Goal: Information Seeking & Learning: Learn about a topic

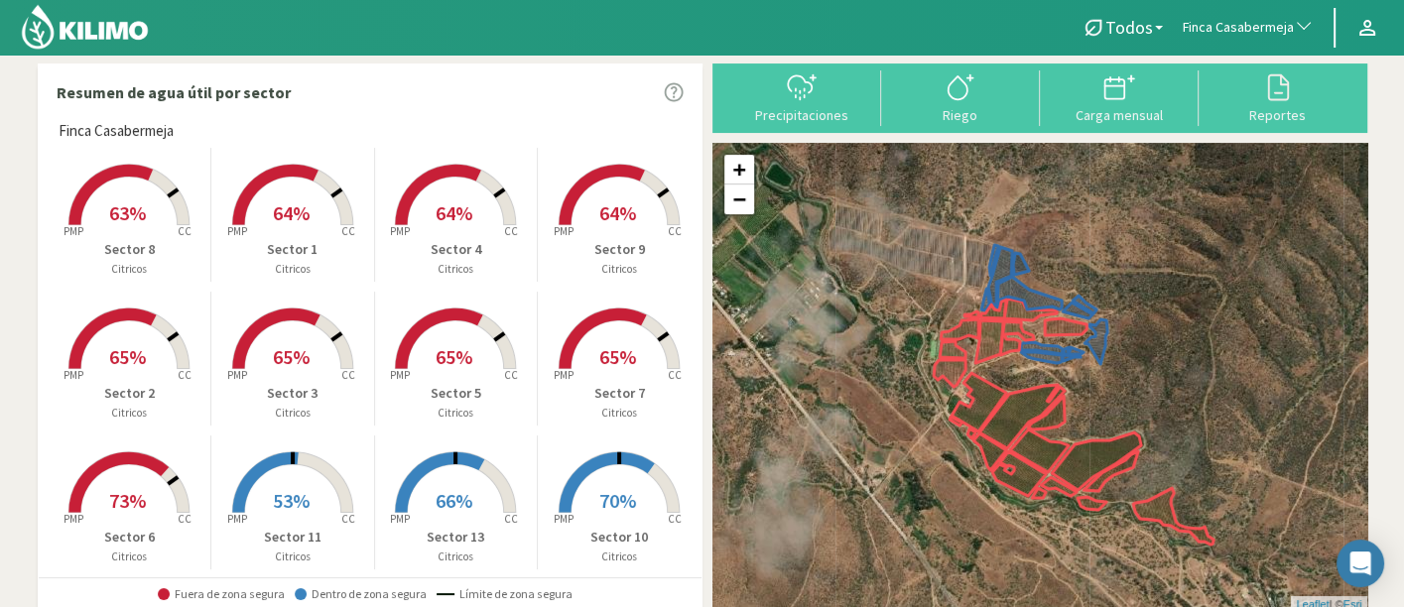
click at [1250, 33] on span "Finca Casabermeja" at bounding box center [1238, 28] width 111 height 20
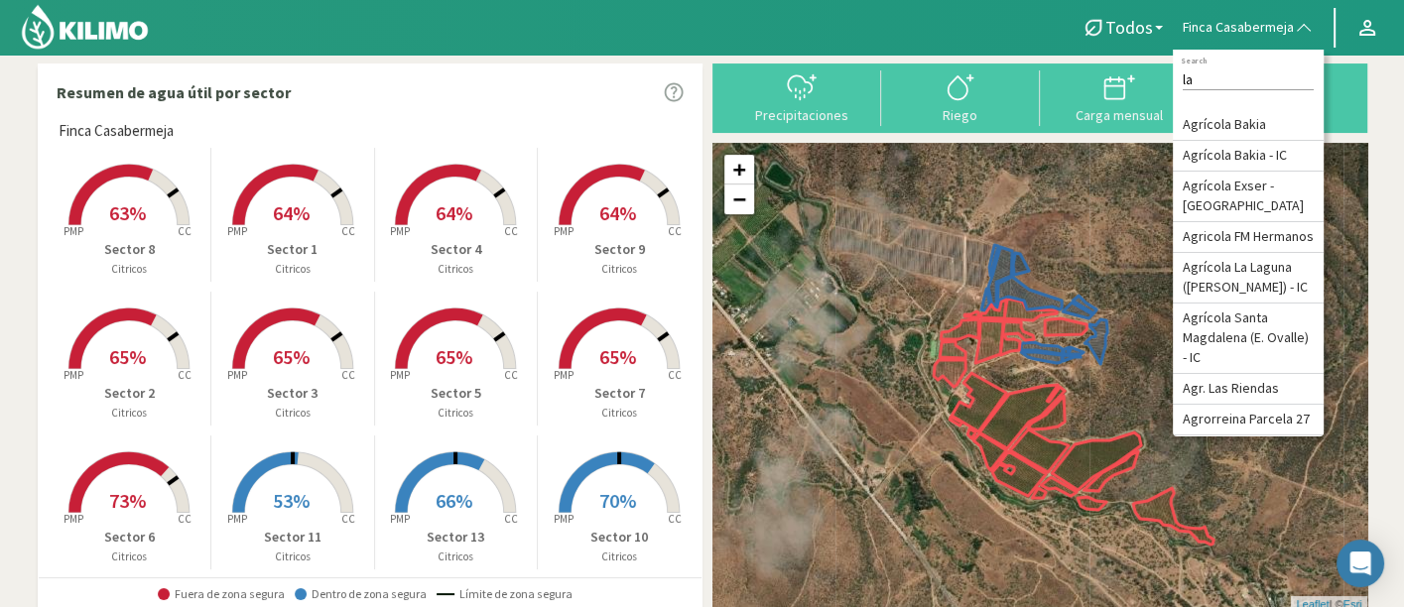
type input "l"
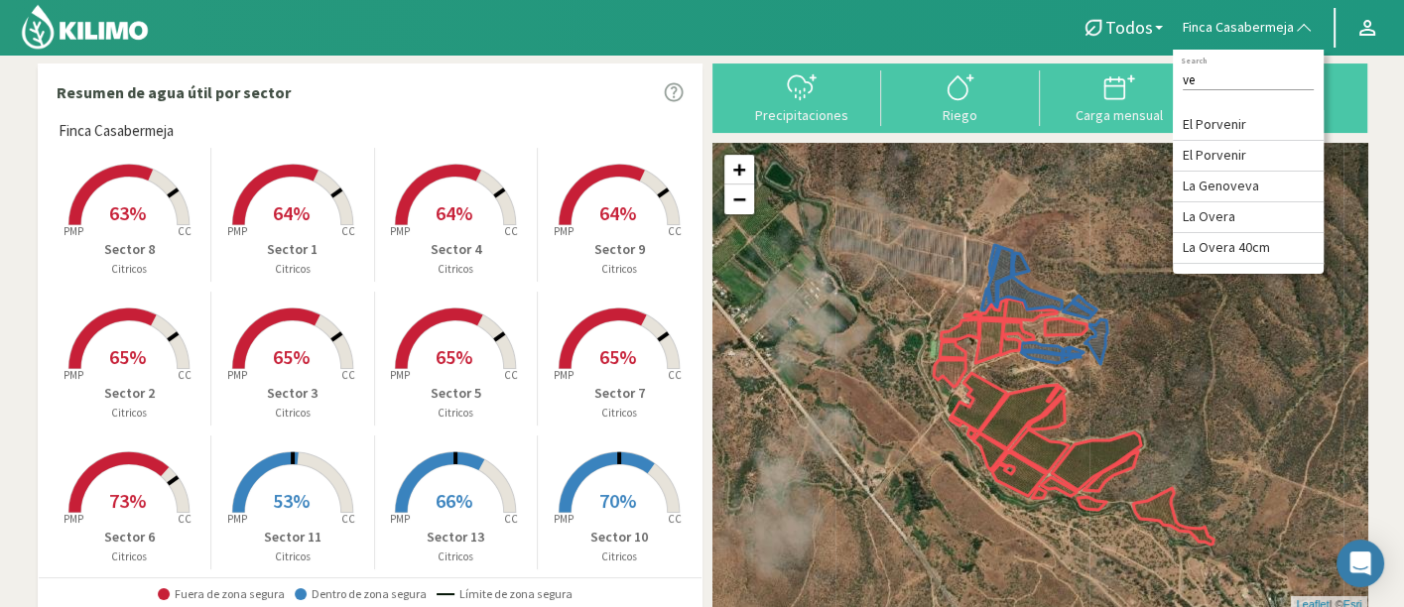
type input "v"
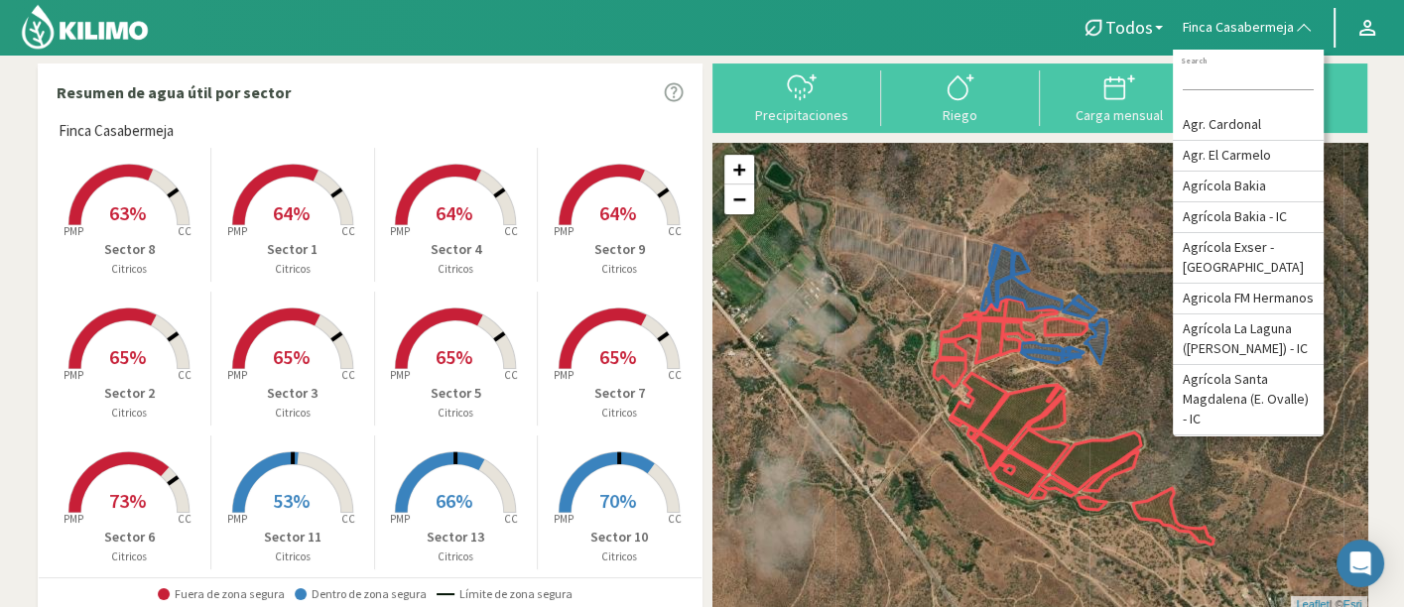
click at [453, 213] on span "64%" at bounding box center [454, 212] width 37 height 25
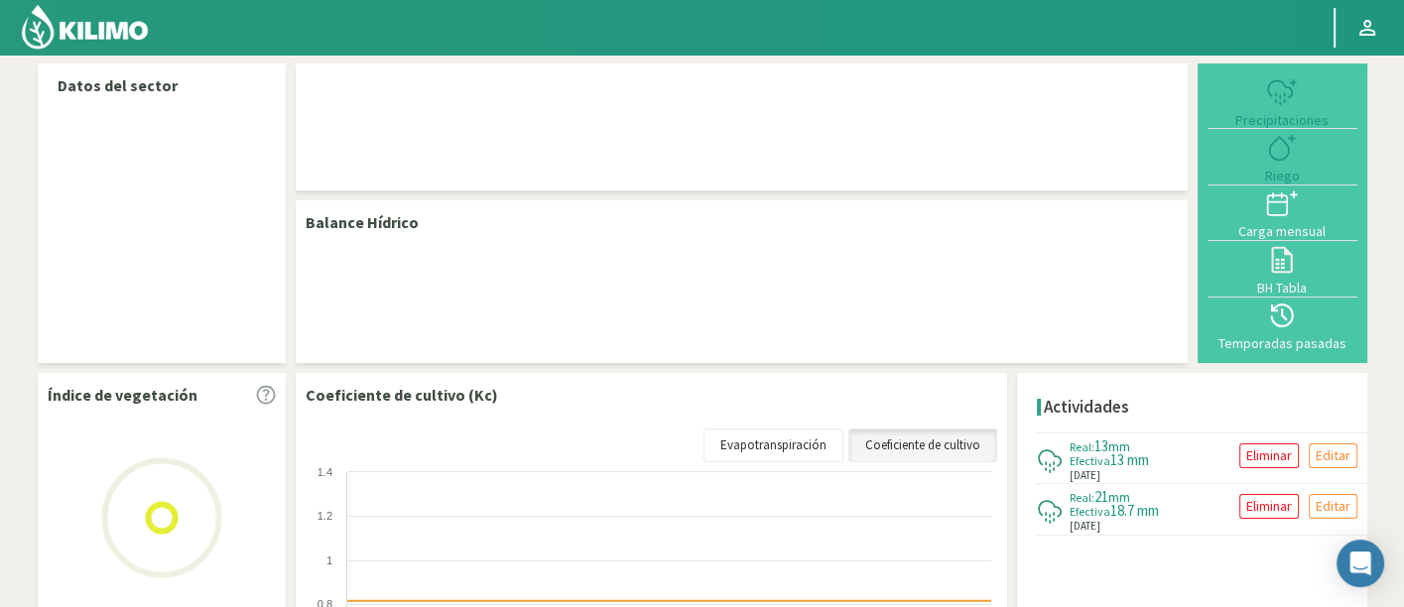
select select "108: Object"
select select "7: Object"
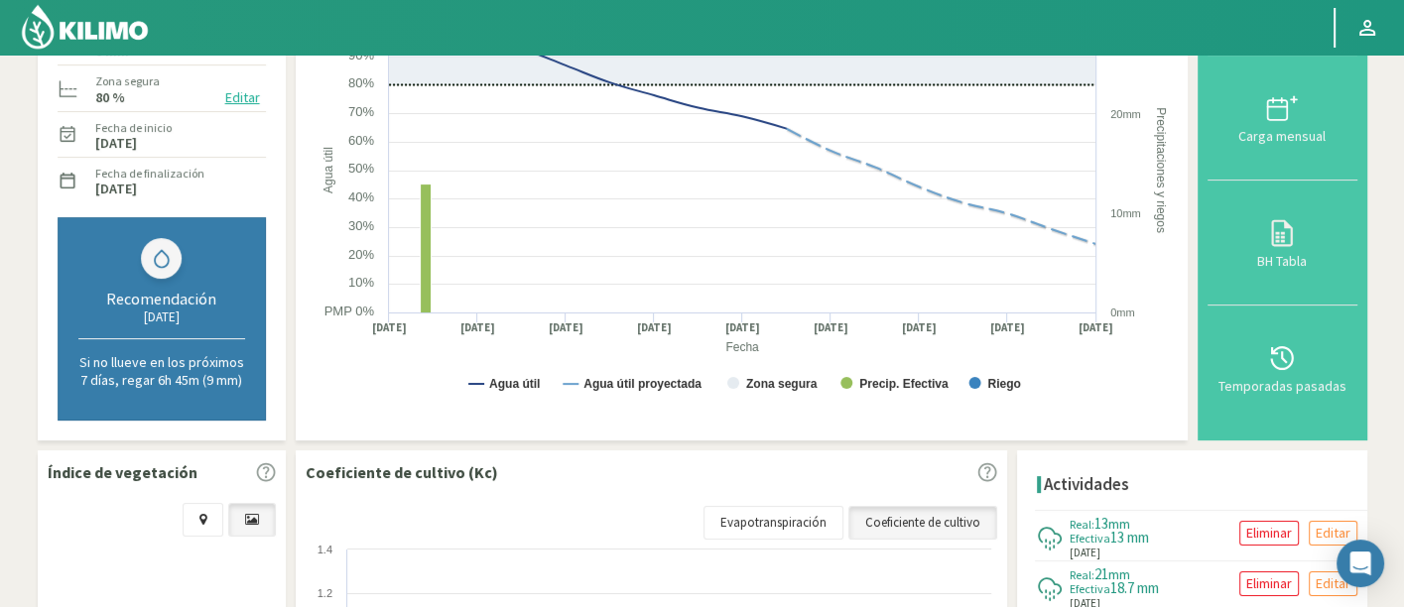
scroll to position [271, 0]
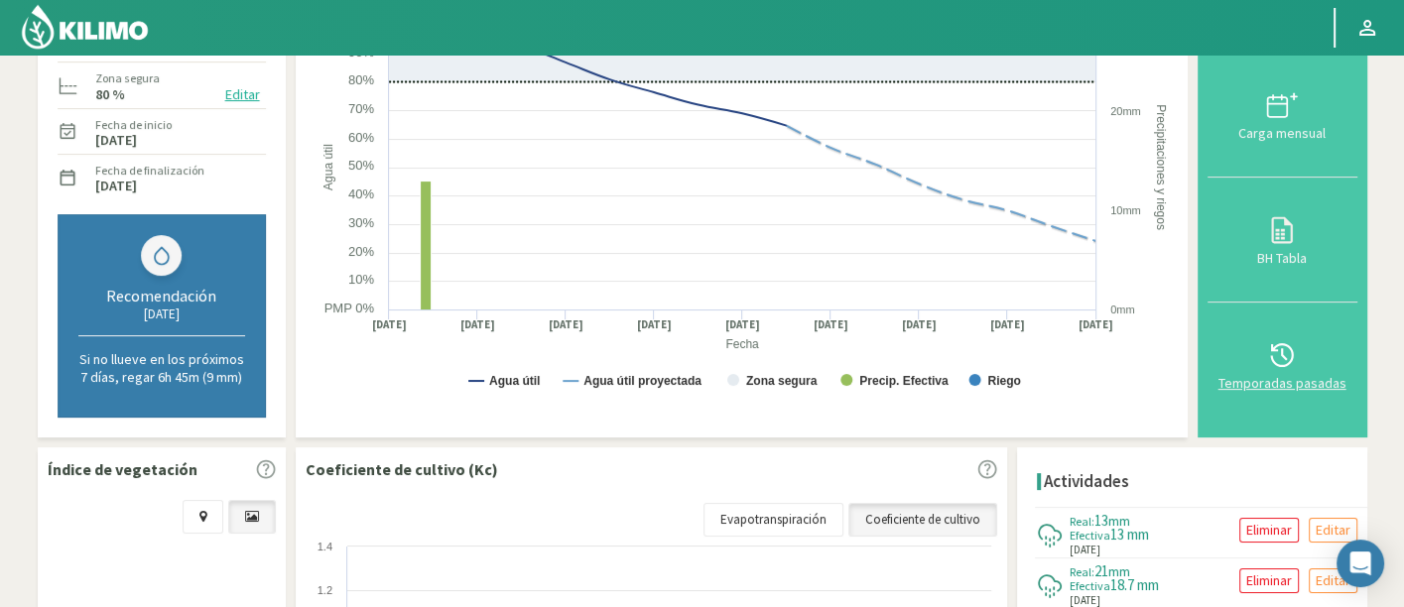
click at [1277, 353] on icon at bounding box center [1282, 355] width 32 height 32
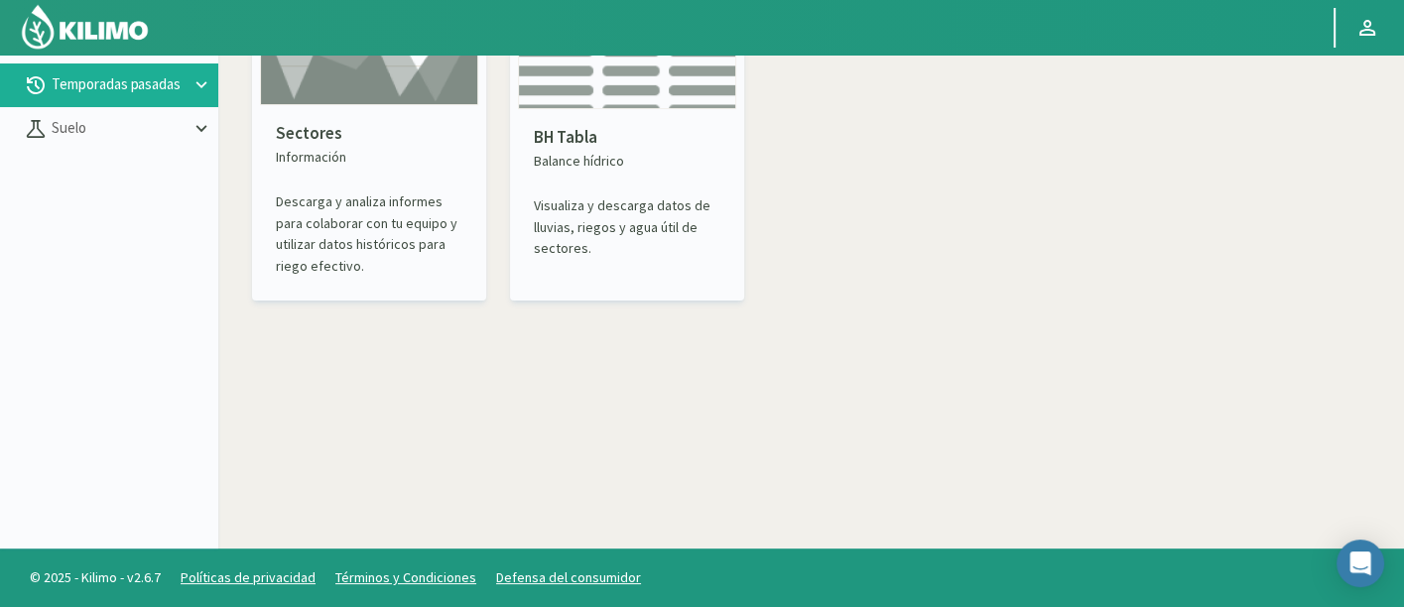
click at [348, 144] on p "Sectores" at bounding box center [369, 134] width 187 height 26
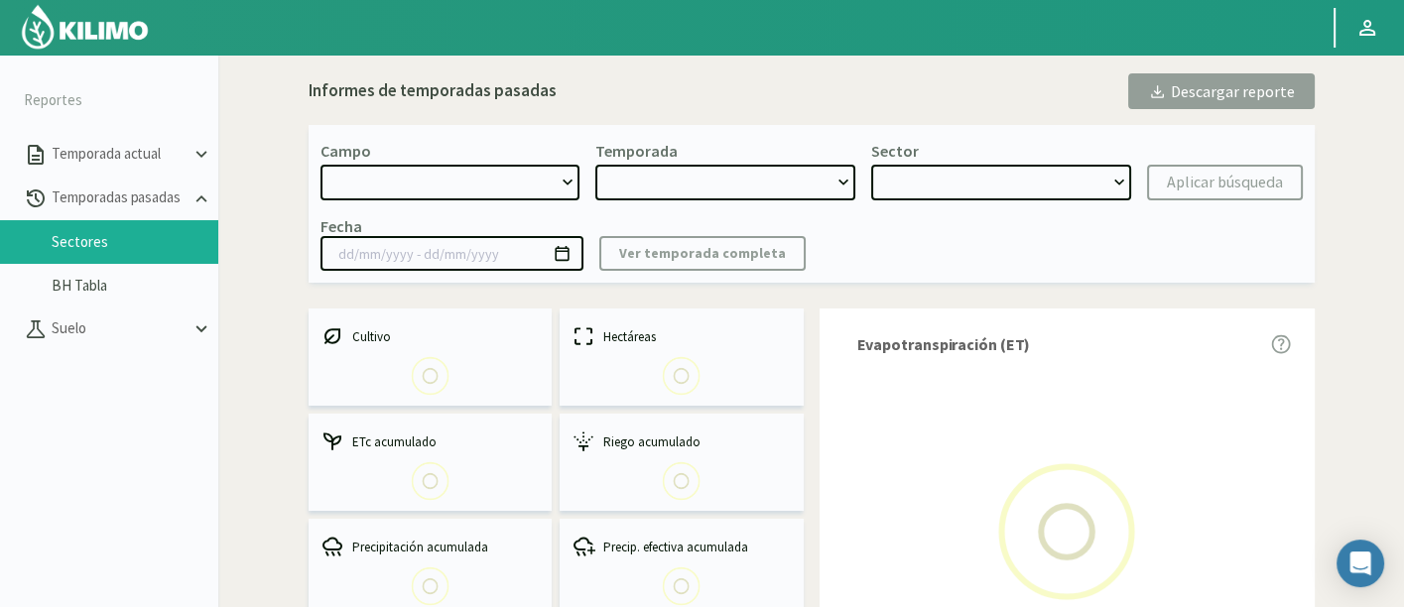
click at [477, 187] on select at bounding box center [450, 183] width 260 height 36
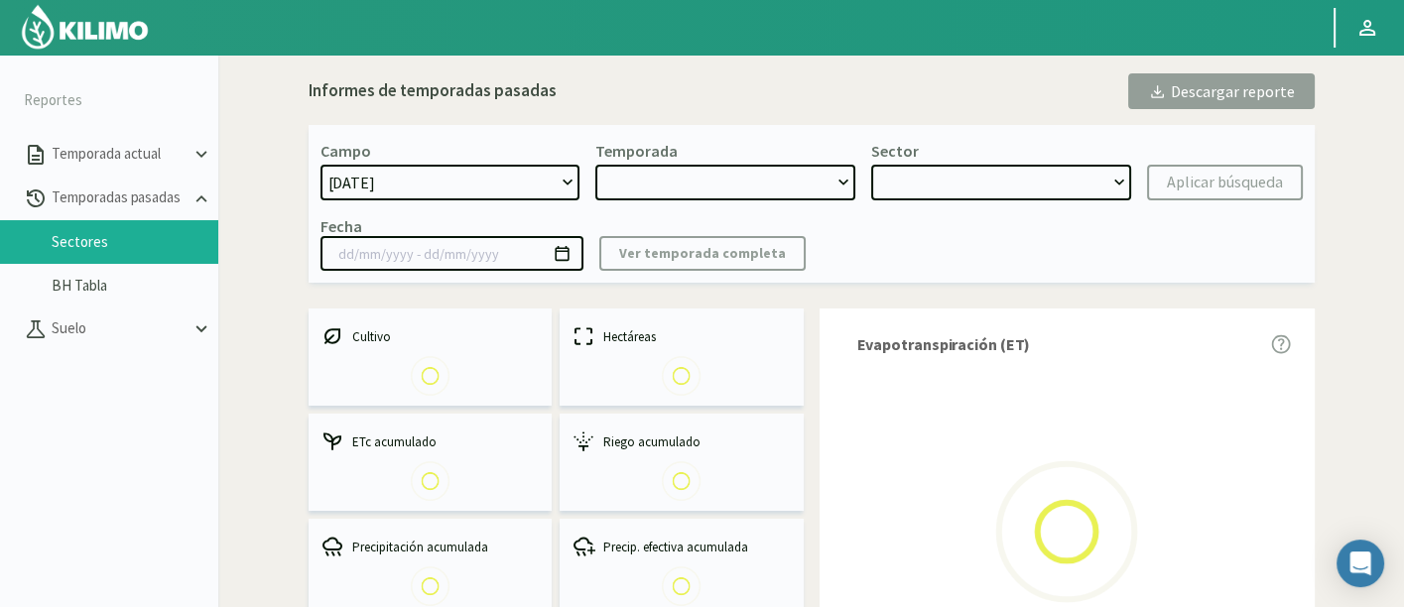
select select "0: Object"
type input "[DATE] - [DATE]"
select select "0: 2023"
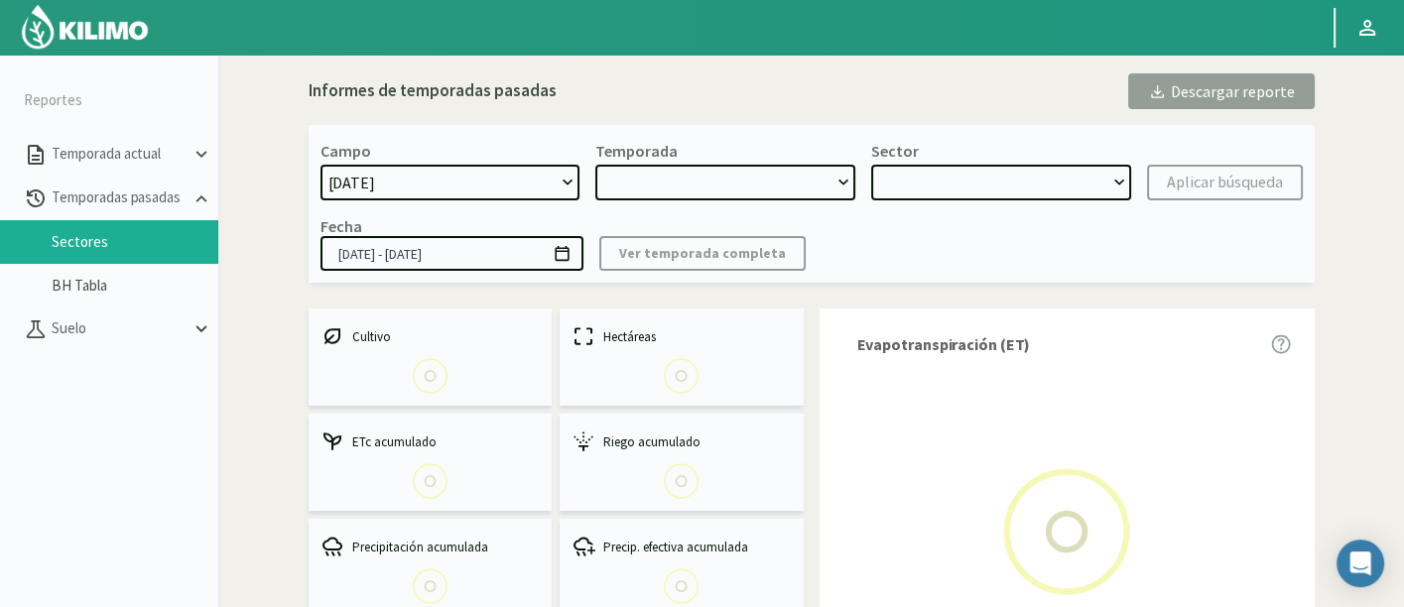
select select "0: Object"
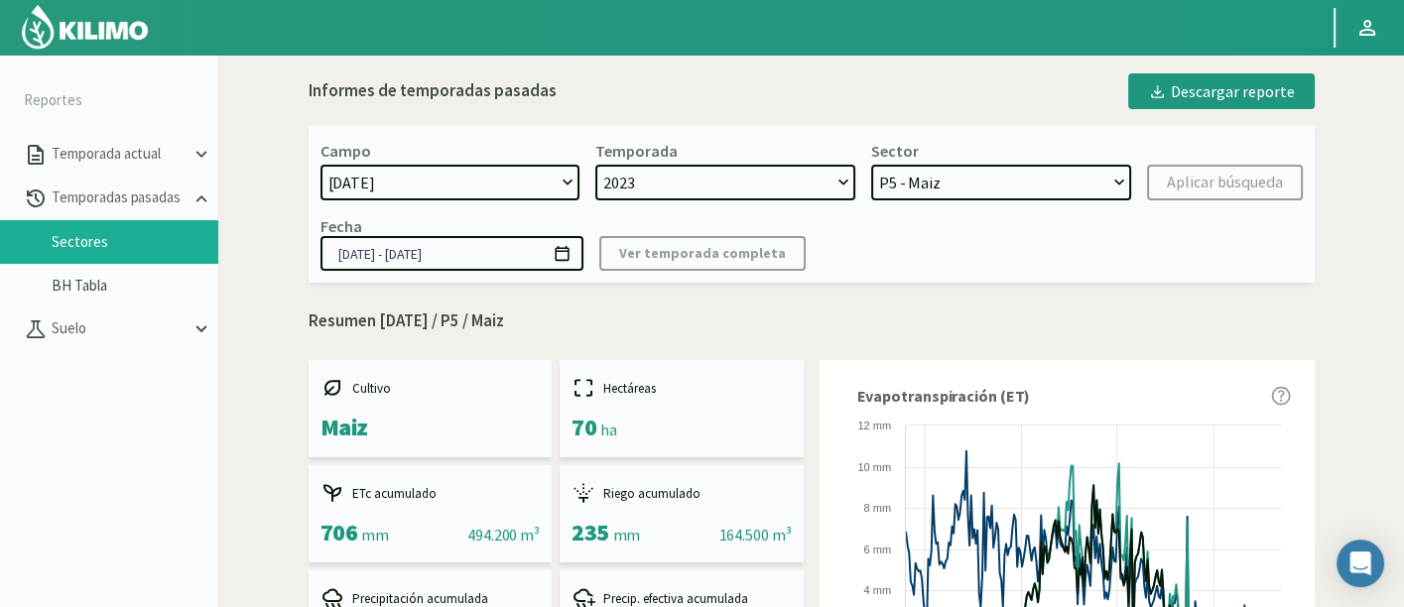
click at [524, 191] on select "[DATE] 8 Fuegos Acograpes - Ag. [PERSON_NAME] - Ag. [GEOGRAPHIC_DATA] Acograpes…" at bounding box center [450, 183] width 260 height 36
select select "1222: Object"
click at [320, 165] on select "[DATE] 8 Fuegos Acograpes - Ag. [PERSON_NAME] - Ag. [GEOGRAPHIC_DATA] Acograpes…" at bounding box center [450, 183] width 260 height 36
select select
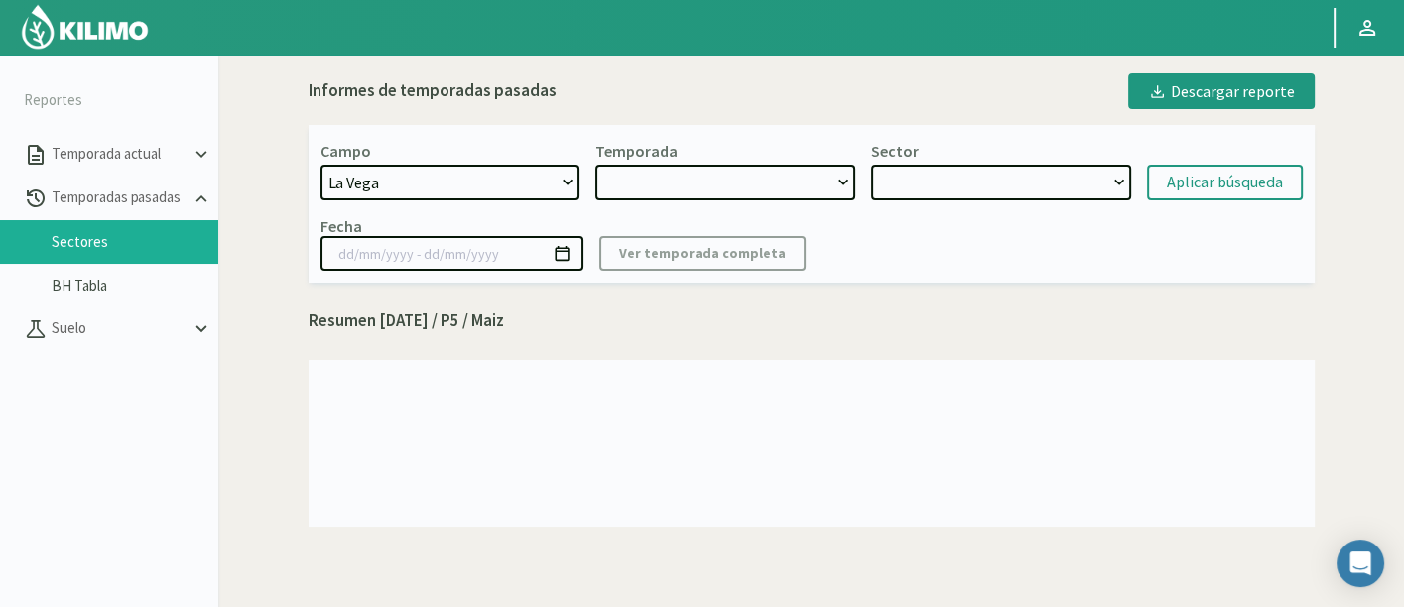
select select "2: 2024"
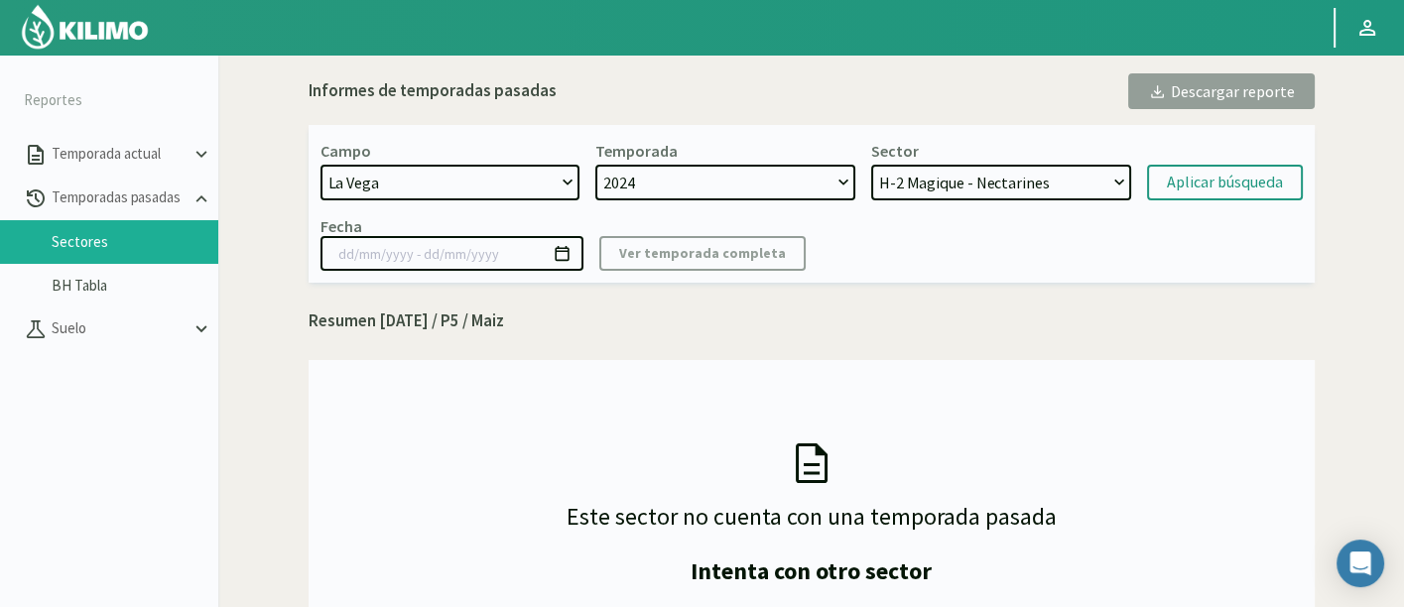
click at [730, 177] on select "2024 2023" at bounding box center [725, 183] width 260 height 36
click at [595, 165] on select "2024 2023" at bounding box center [725, 183] width 260 height 36
click at [960, 179] on select "H-2 Magique - Nectarines E-4 Ciruelos [DATE] y [DATE] - Ciruela S-2 Flavor - Ci…" at bounding box center [1001, 183] width 260 height 36
select select "8: Object"
click at [871, 165] on select "H-2 Magique - Nectarines E-4 Ciruelos [DATE] y [DATE] - Ciruela S-2 Flavor - Ci…" at bounding box center [1001, 183] width 260 height 36
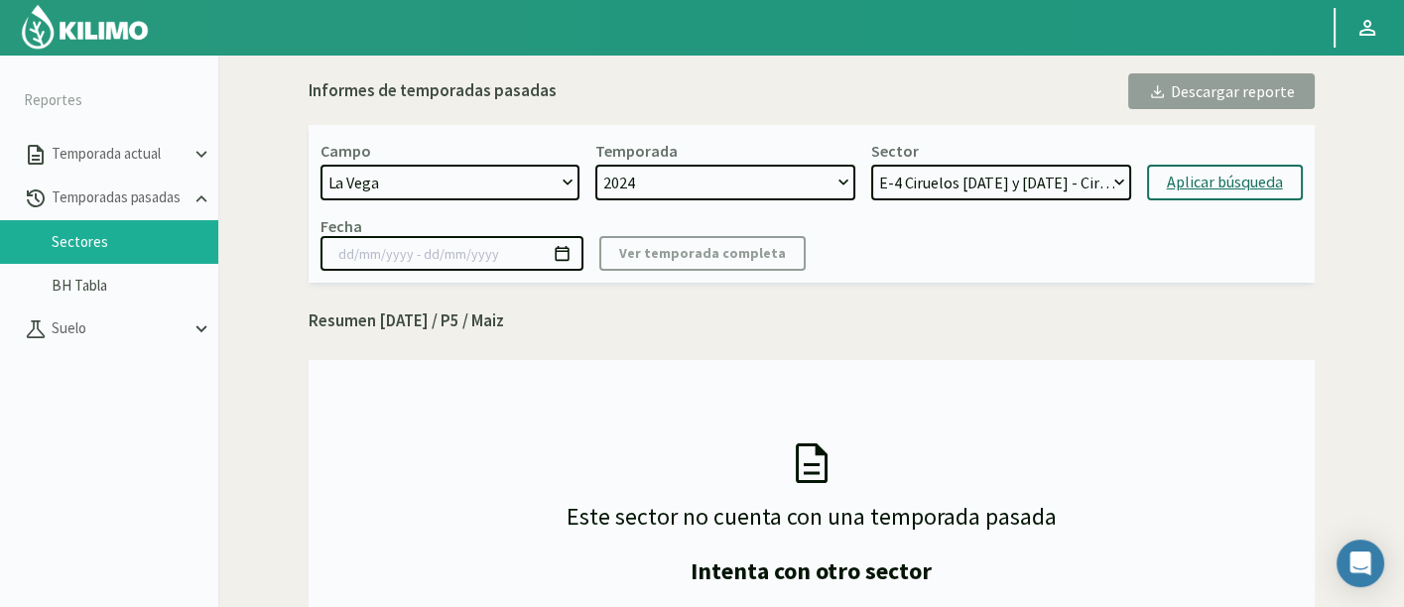
click at [1185, 172] on div "Aplicar búsqueda" at bounding box center [1225, 183] width 116 height 24
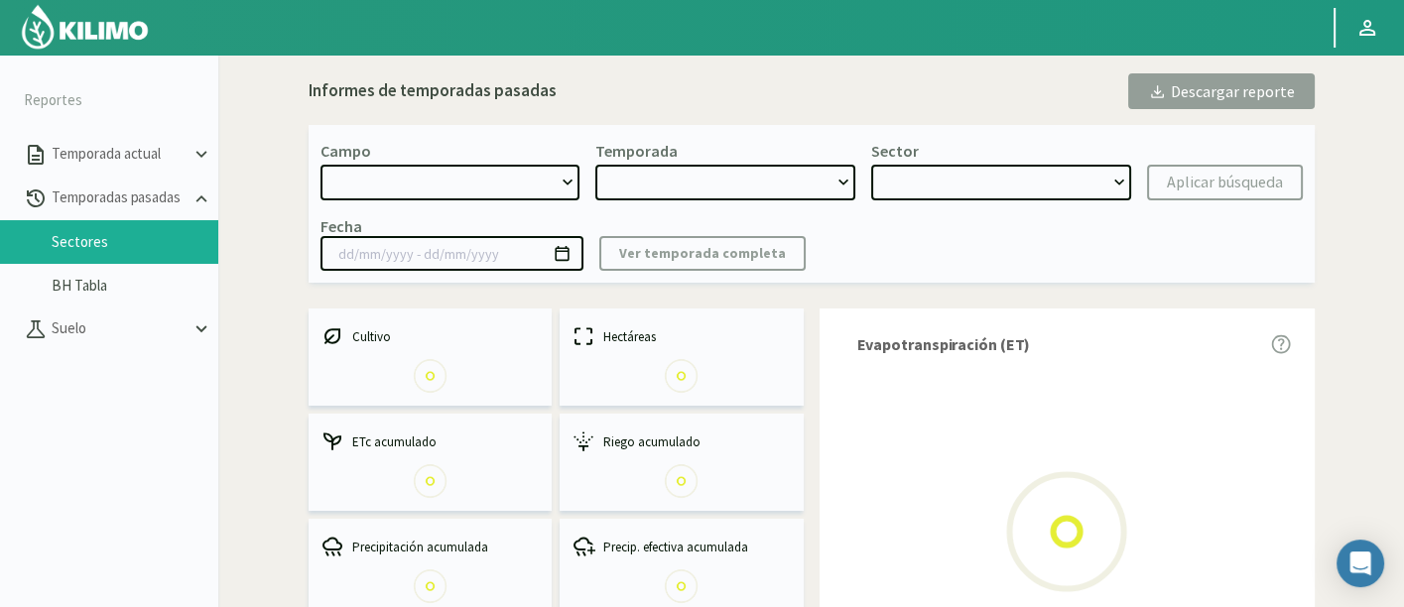
select select "1222: Object"
type input "[DATE] - [DATE]"
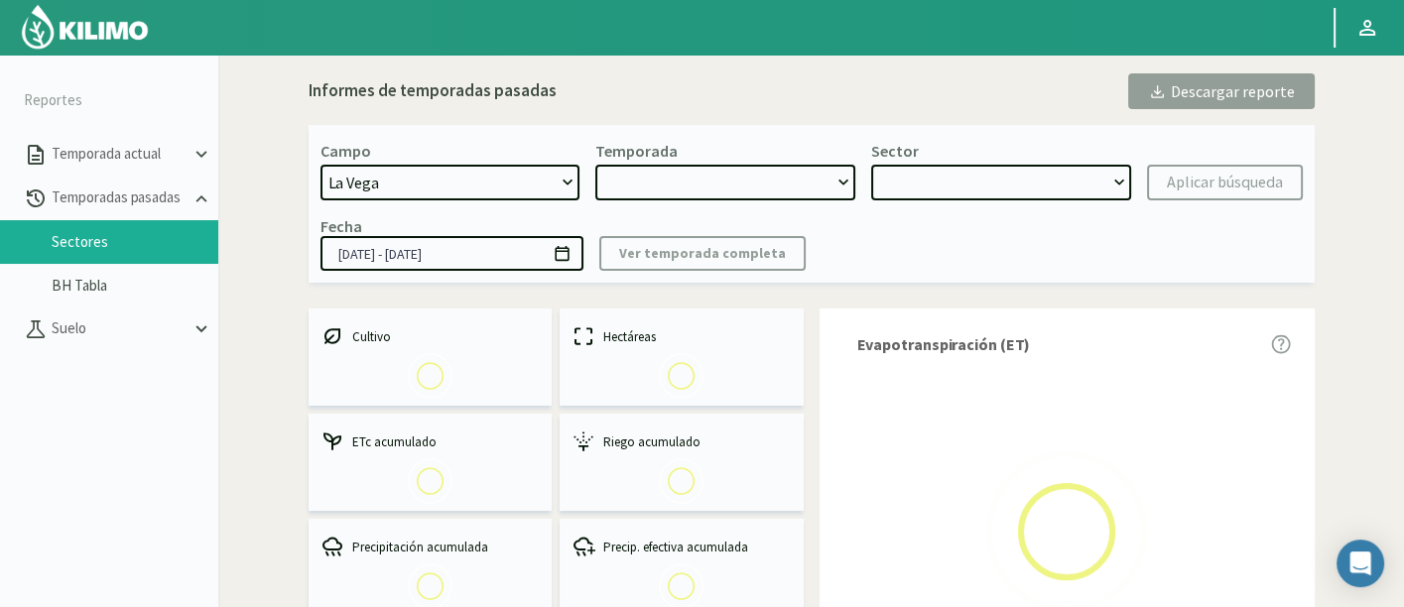
select select "0: 2024"
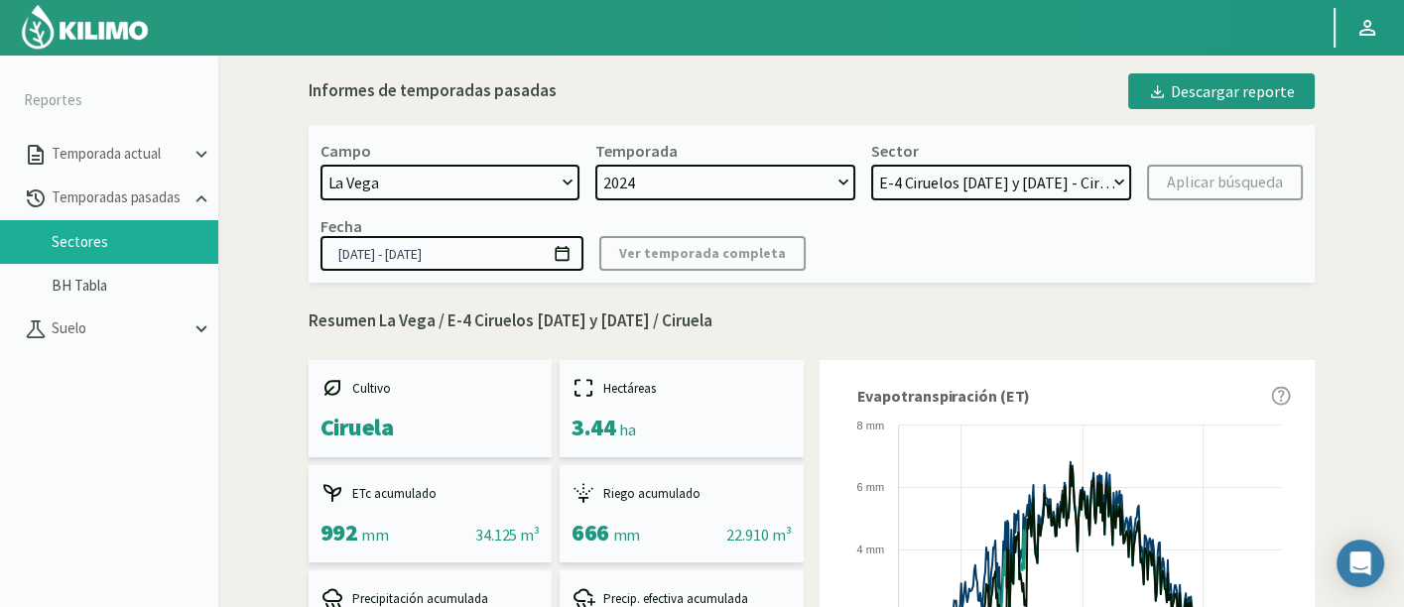
scroll to position [113, 0]
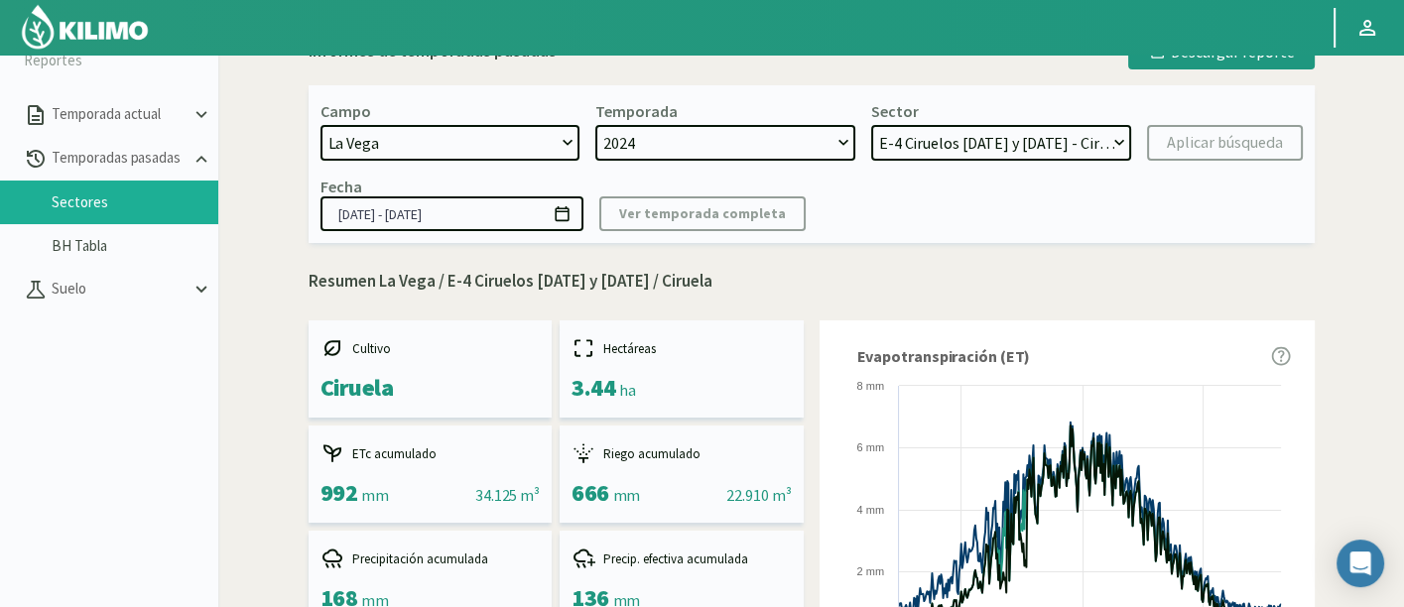
scroll to position [0, 0]
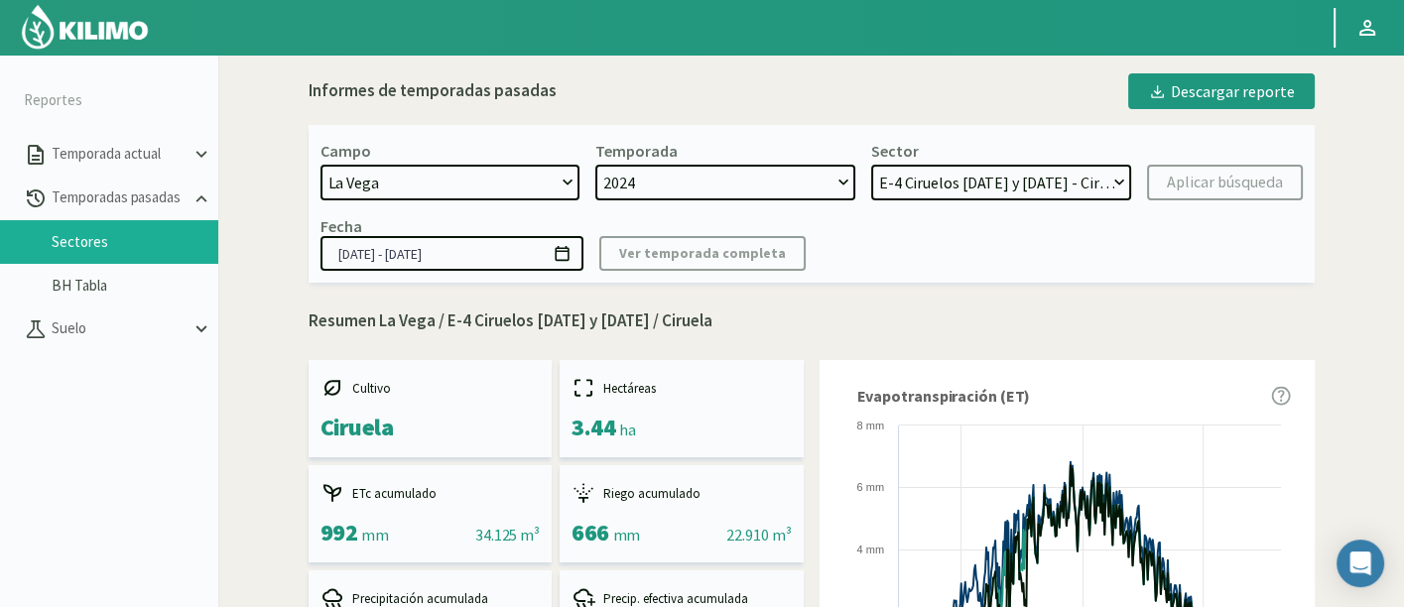
click at [902, 189] on select "H-2 Magique - Nectarines E-4 Ciruelos [DATE] y [DATE] - Ciruela S-2 Flavor - Ci…" at bounding box center [1001, 183] width 260 height 36
click at [871, 165] on select "H-2 Magique - Nectarines E-4 Ciruelos [DATE] y [DATE] - Ciruela S-2 Flavor - Ci…" at bounding box center [1001, 183] width 260 height 36
click at [1238, 188] on div "Aplicar búsqueda" at bounding box center [1225, 183] width 116 height 24
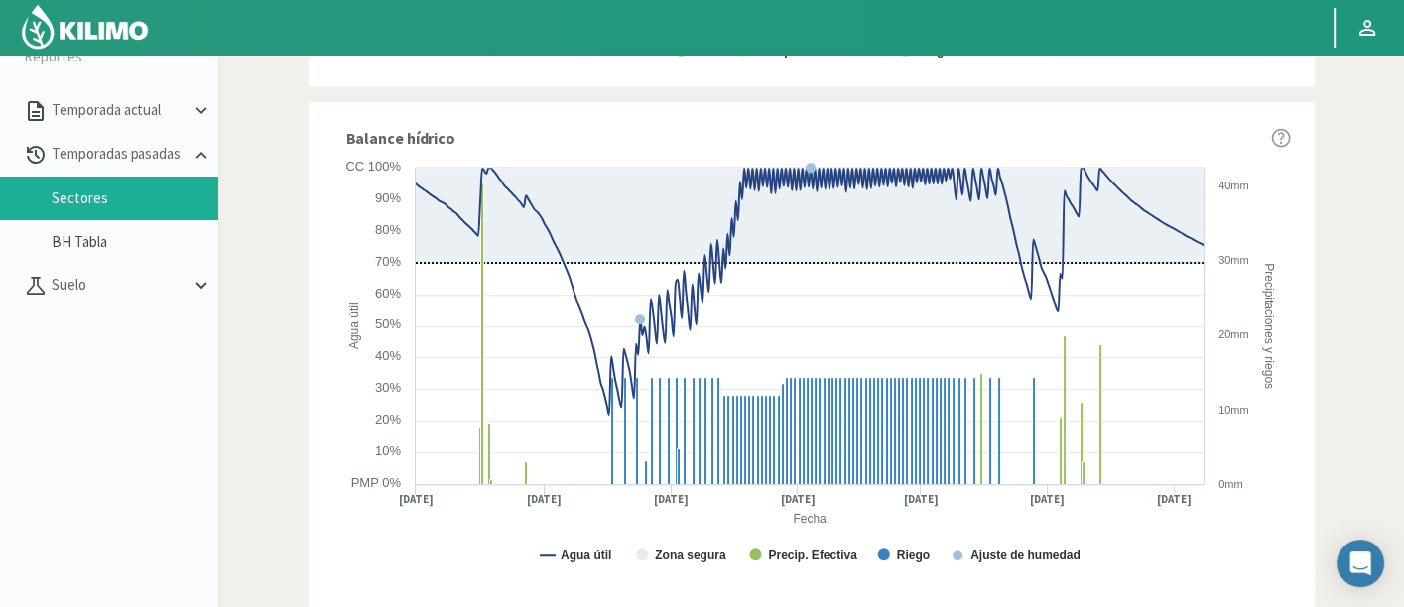
scroll to position [87, 0]
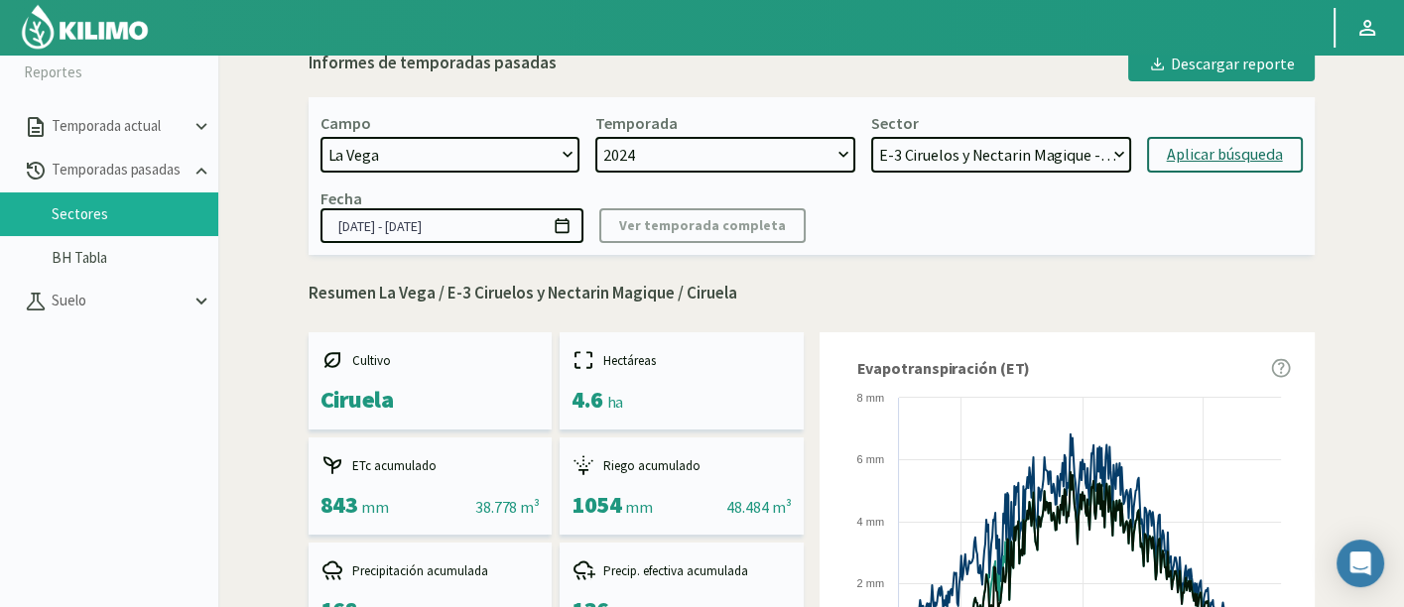
scroll to position [0, 0]
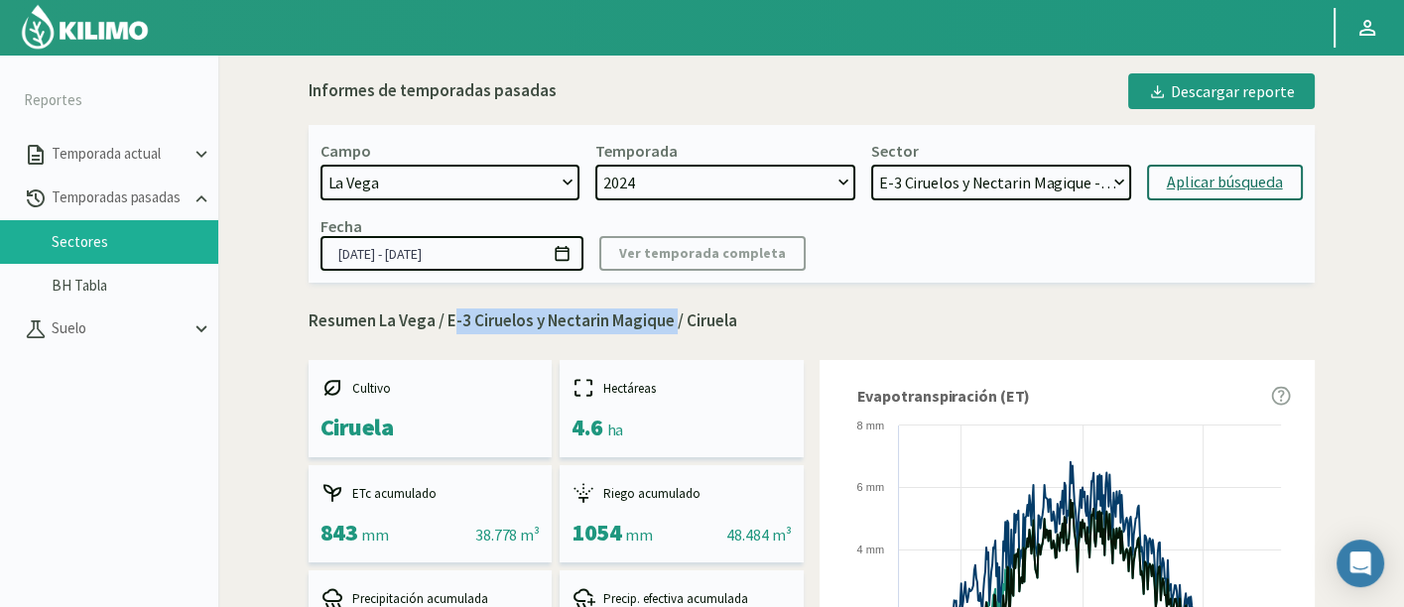
drag, startPoint x: 448, startPoint y: 321, endPoint x: 675, endPoint y: 329, distance: 226.4
click at [675, 329] on p "Resumen La Vega / E-3 Ciruelos y Nectarin Magique / Ciruela" at bounding box center [812, 322] width 1006 height 26
copy p "E-3 Ciruelos y Nectarin Magique"
click at [940, 189] on select "H-2 Magique - Nectarines E-4 Ciruelos [DATE] y [DATE] - Ciruela S-2 Flavor - Ci…" at bounding box center [1001, 183] width 260 height 36
click at [871, 165] on select "H-2 Magique - Nectarines E-4 Ciruelos [DATE] y [DATE] - Ciruela S-2 Flavor - Ci…" at bounding box center [1001, 183] width 260 height 36
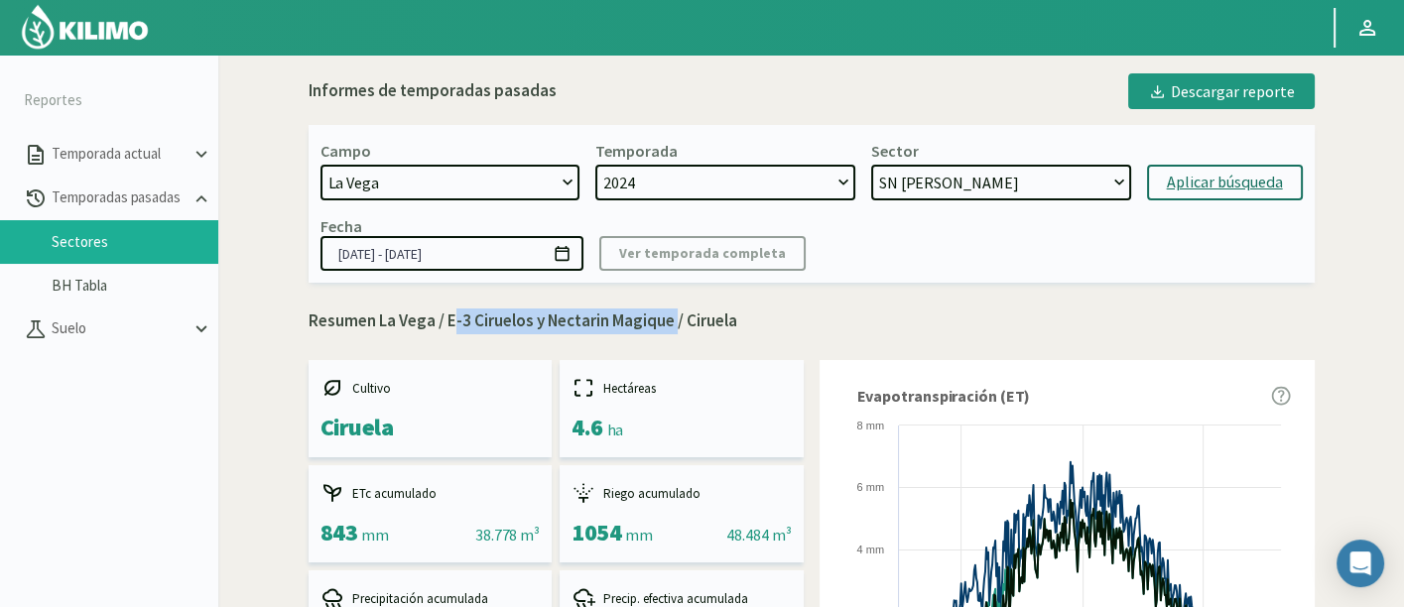
click at [1219, 183] on div "Aplicar búsqueda" at bounding box center [1225, 183] width 116 height 24
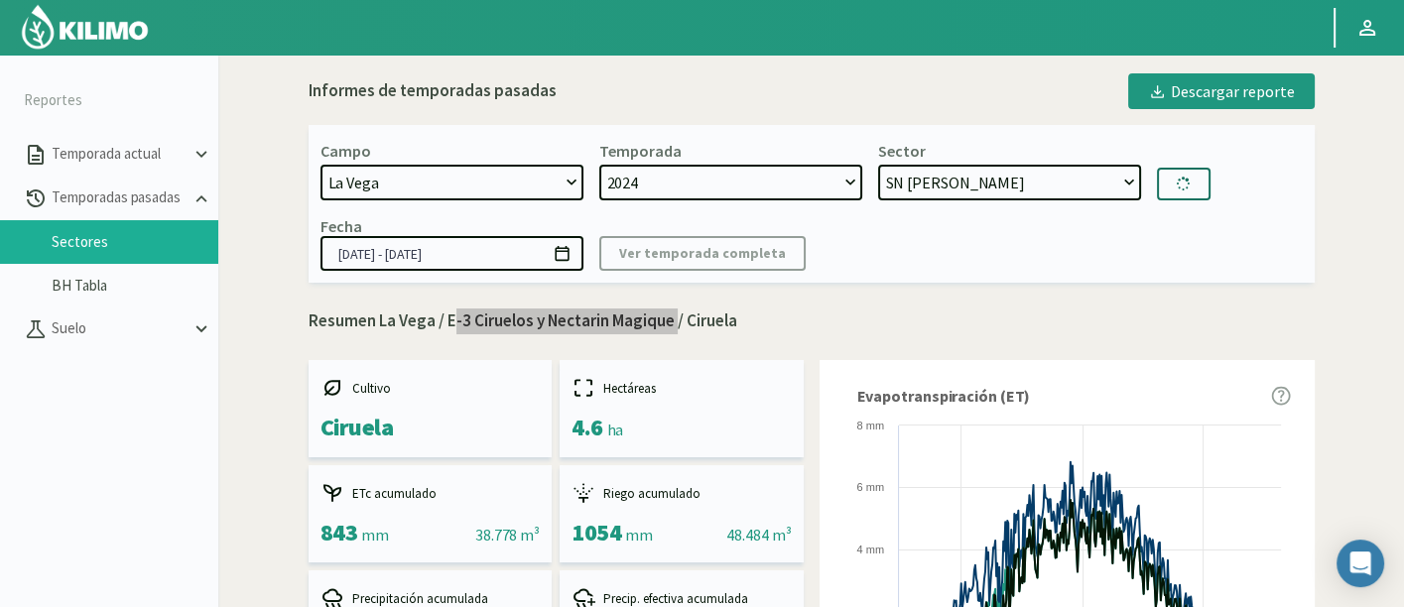
select select "33: Object"
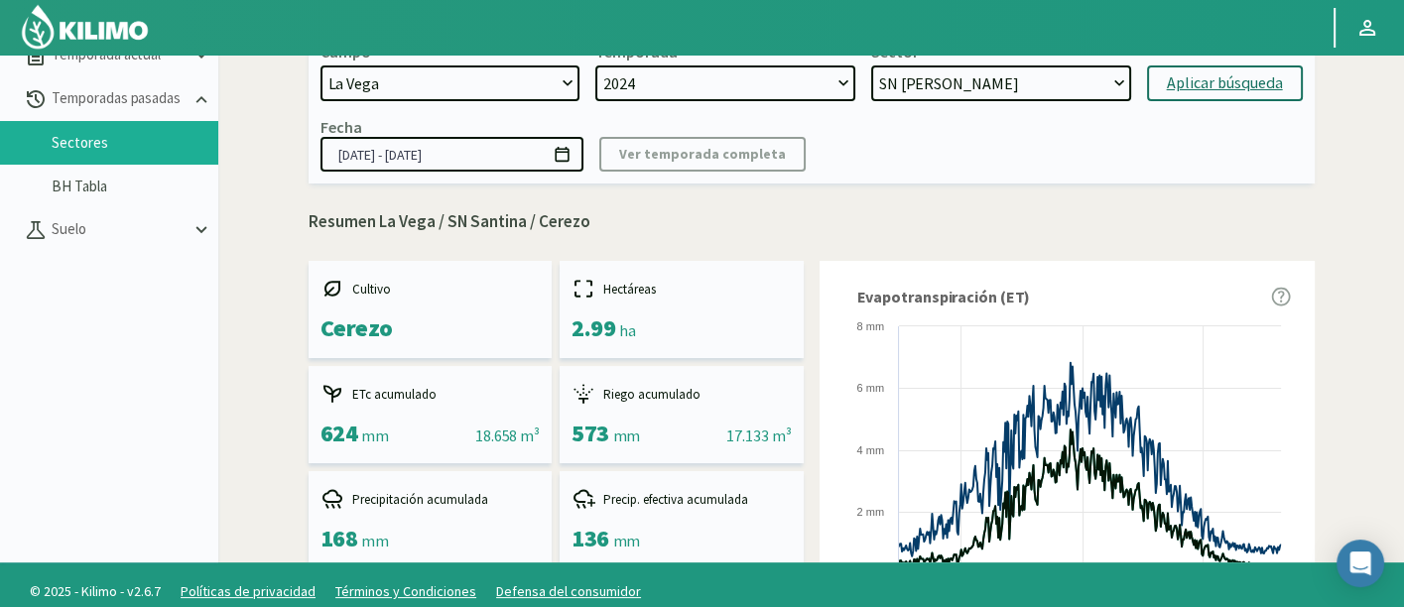
scroll to position [113, 0]
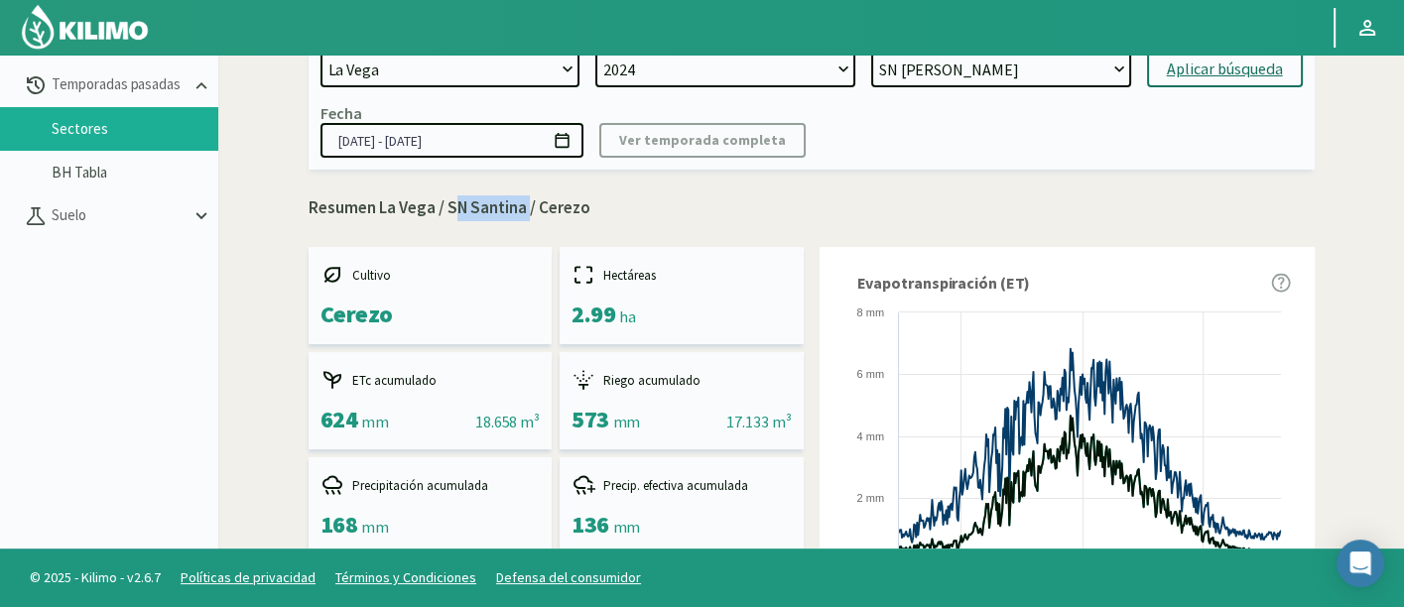
drag, startPoint x: 447, startPoint y: 204, endPoint x: 527, endPoint y: 210, distance: 79.6
click at [527, 210] on p "Resumen La Vega / SN Santina / Cerezo" at bounding box center [812, 208] width 1006 height 26
copy p "SN Santina"
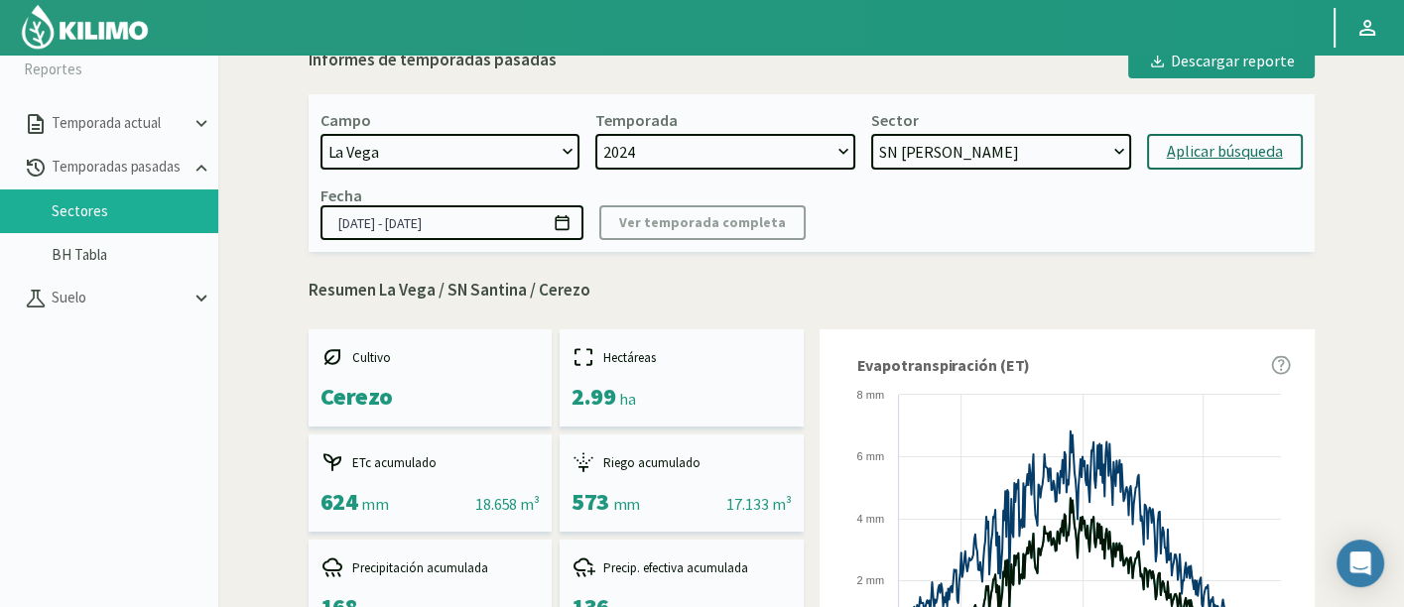
scroll to position [0, 0]
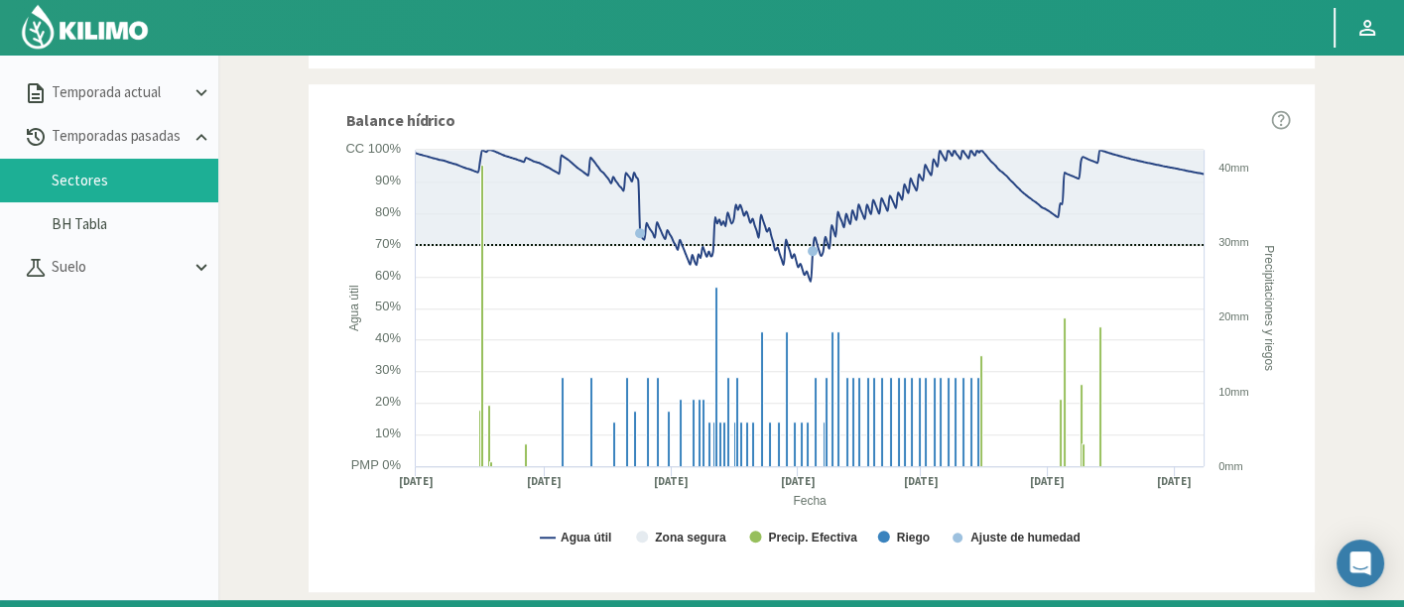
scroll to position [87, 0]
